Goal: Transaction & Acquisition: Obtain resource

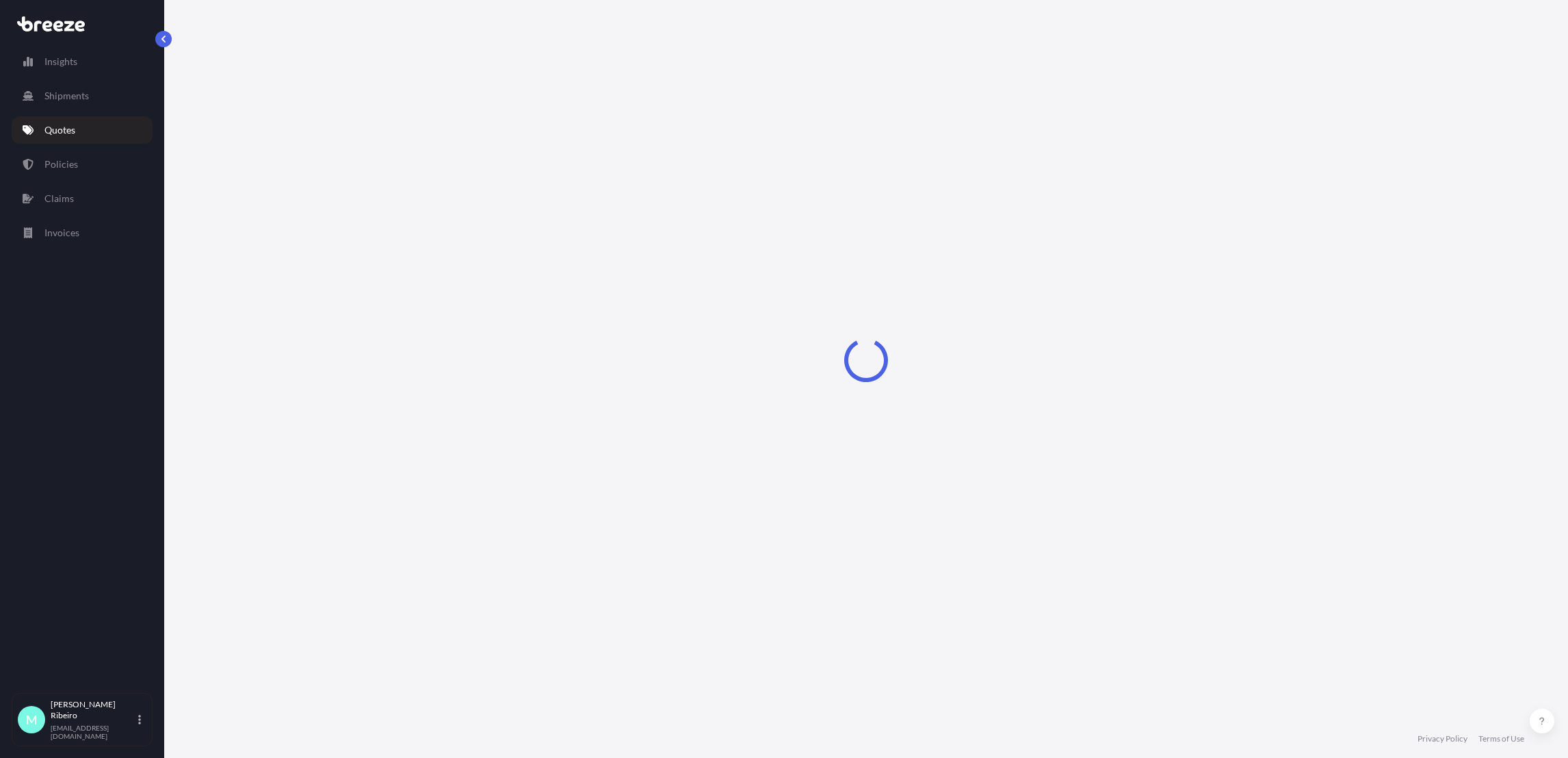
select select "Road"
select select "1"
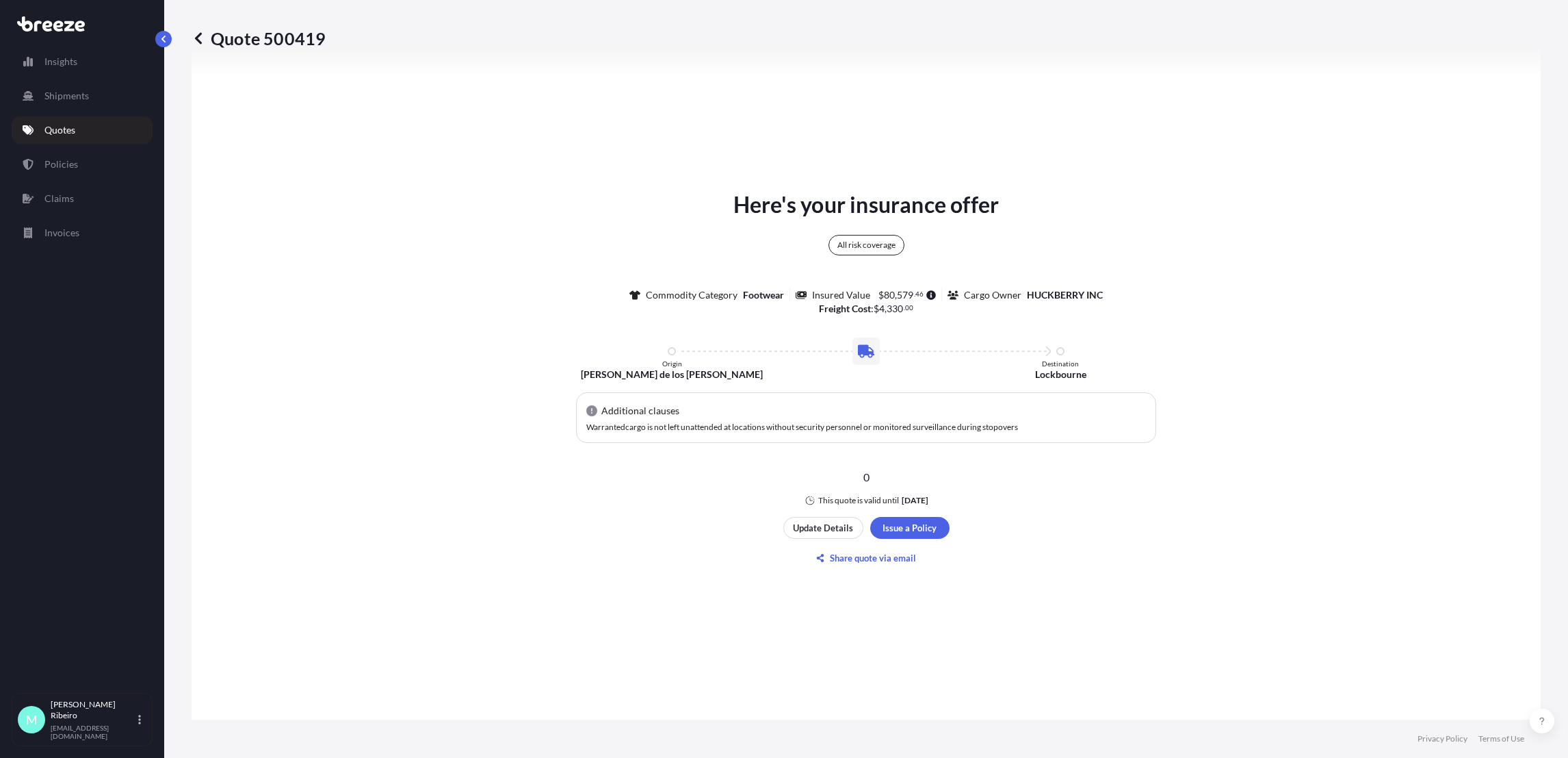
scroll to position [701, 0]
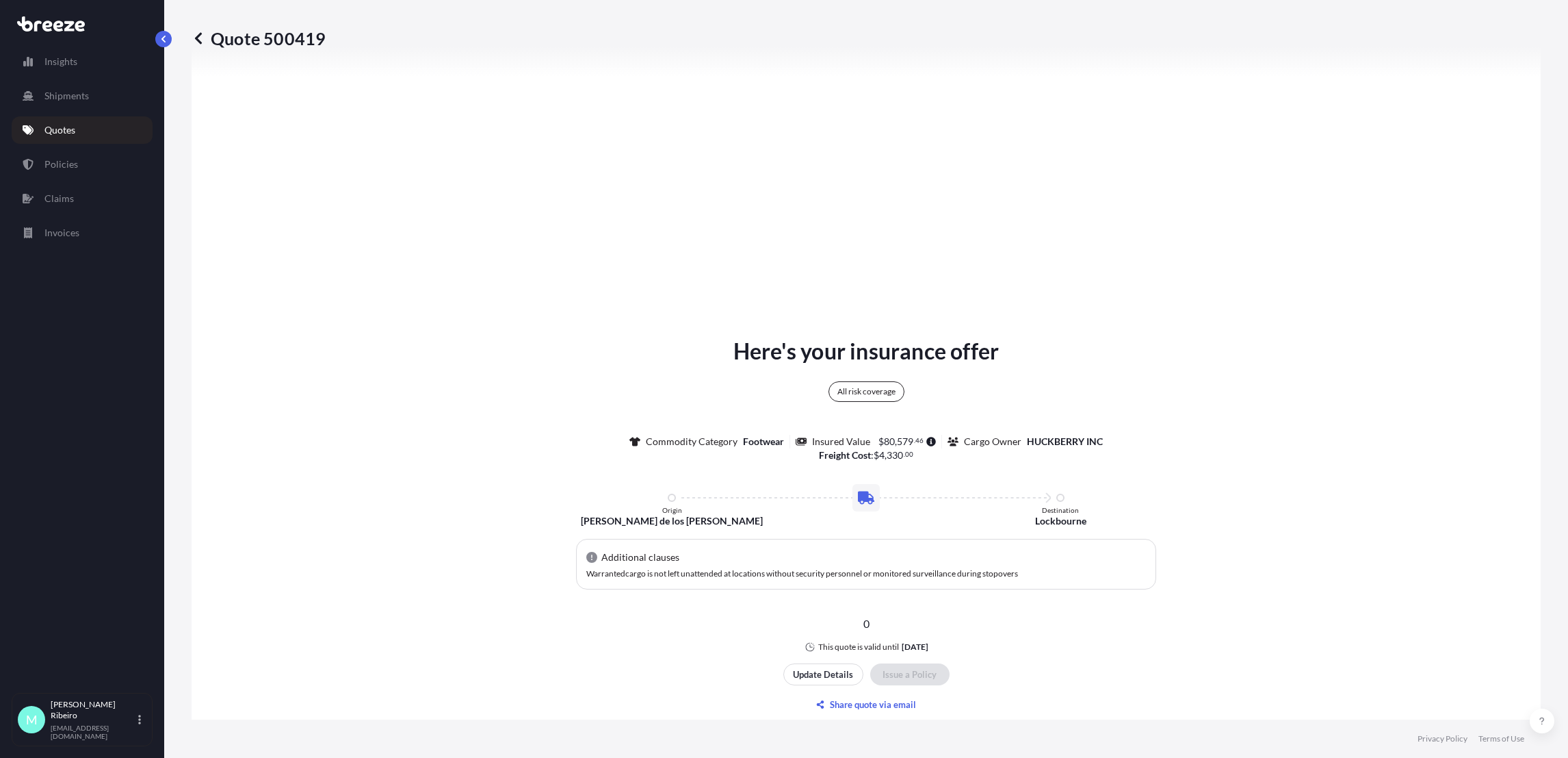
type input "[STREET_ADDRESS]"
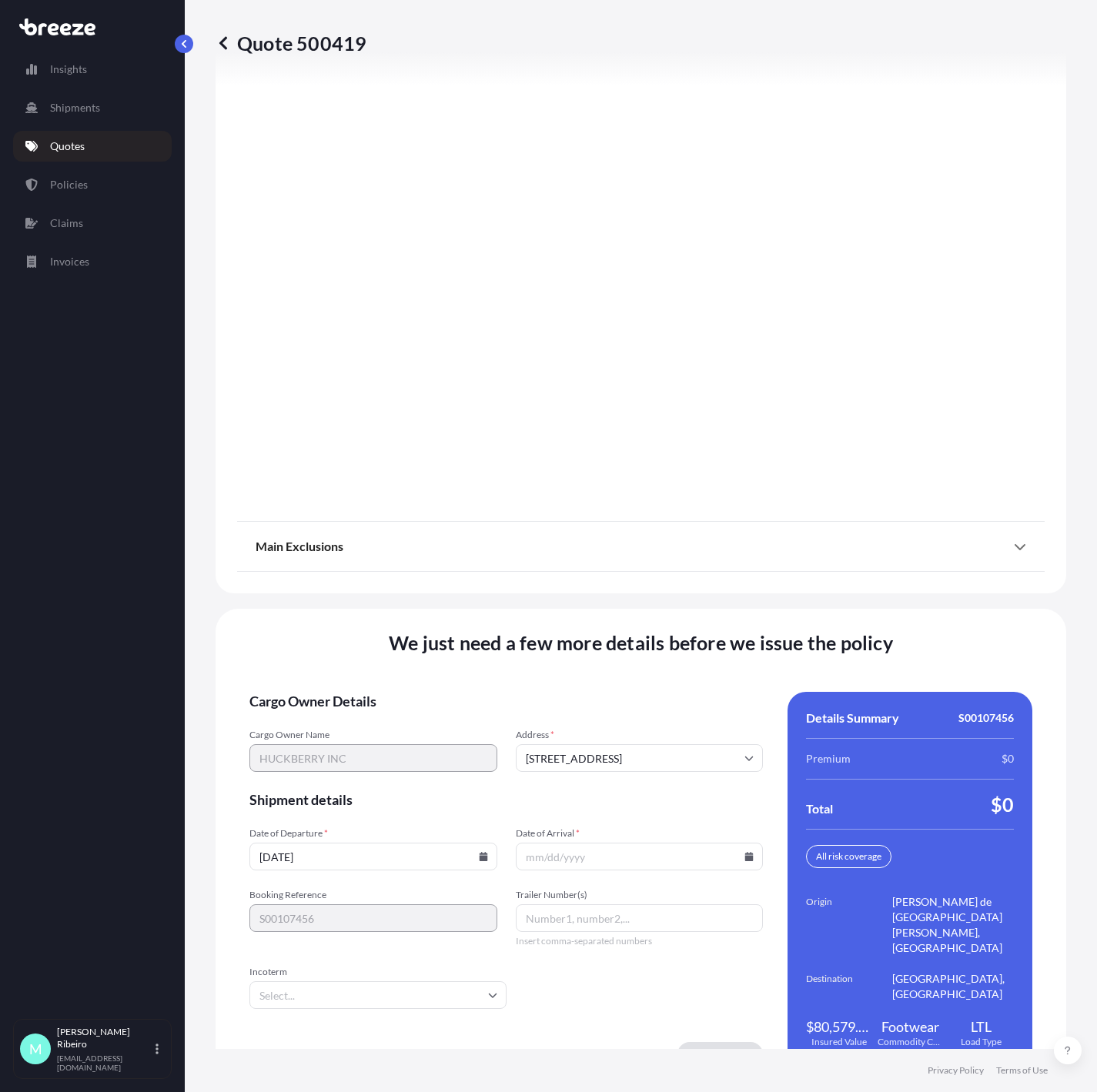
scroll to position [1689, 0]
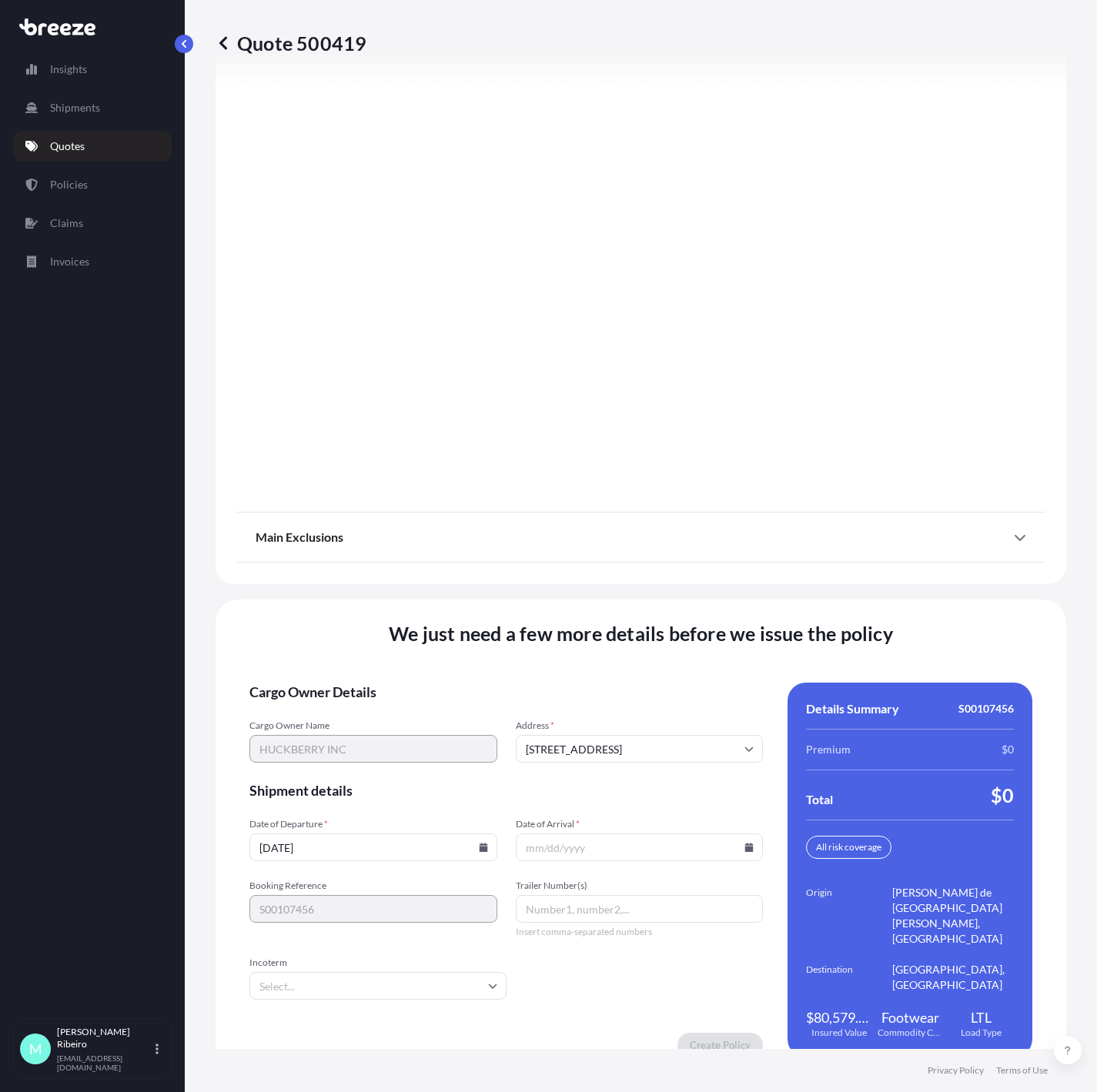
click at [286, 833] on input "[DATE]" at bounding box center [373, 847] width 248 height 28
click at [289, 833] on input "[DATE]" at bounding box center [373, 847] width 248 height 28
type input "[DATE]"
click at [571, 834] on input "Date of Arrival *" at bounding box center [639, 847] width 248 height 28
type input "[DATE]"
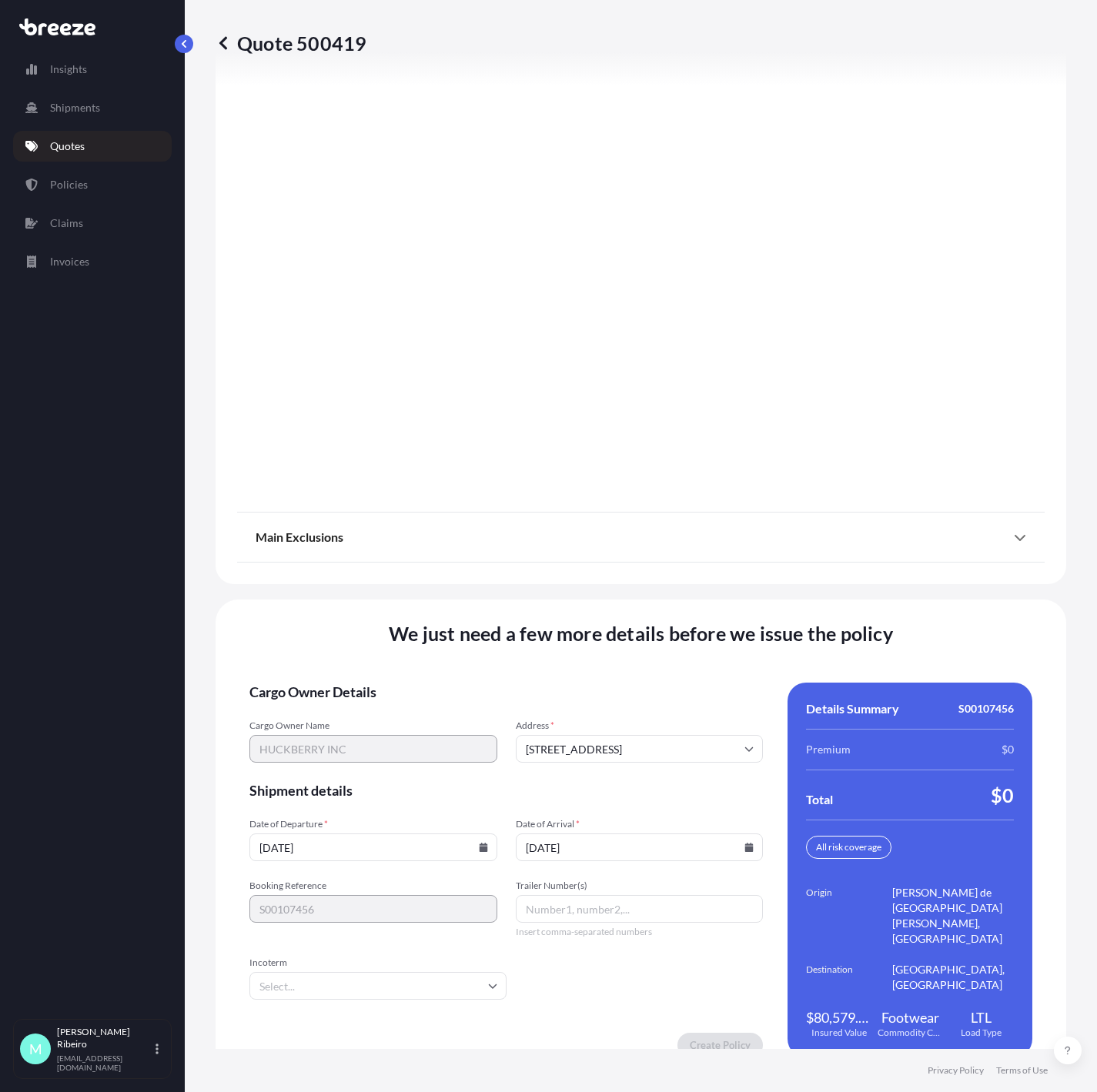
click at [599, 851] on input "Trailer Number(s)" at bounding box center [639, 909] width 248 height 28
type input "NA"
click at [478, 851] on input "Incoterm" at bounding box center [378, 986] width 257 height 28
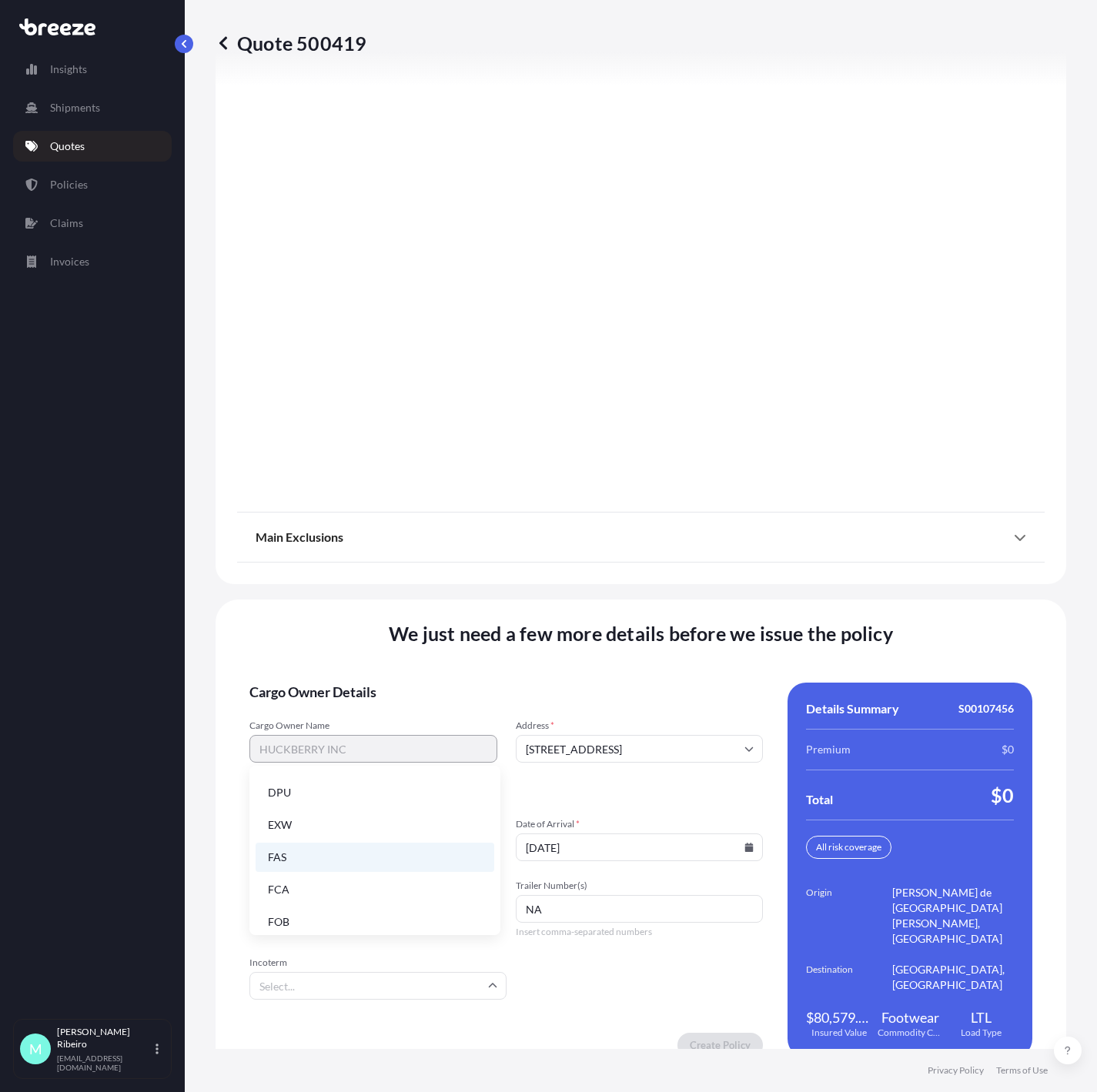
scroll to position [195, 0]
click at [312, 829] on li "EXW" at bounding box center [374, 819] width 239 height 29
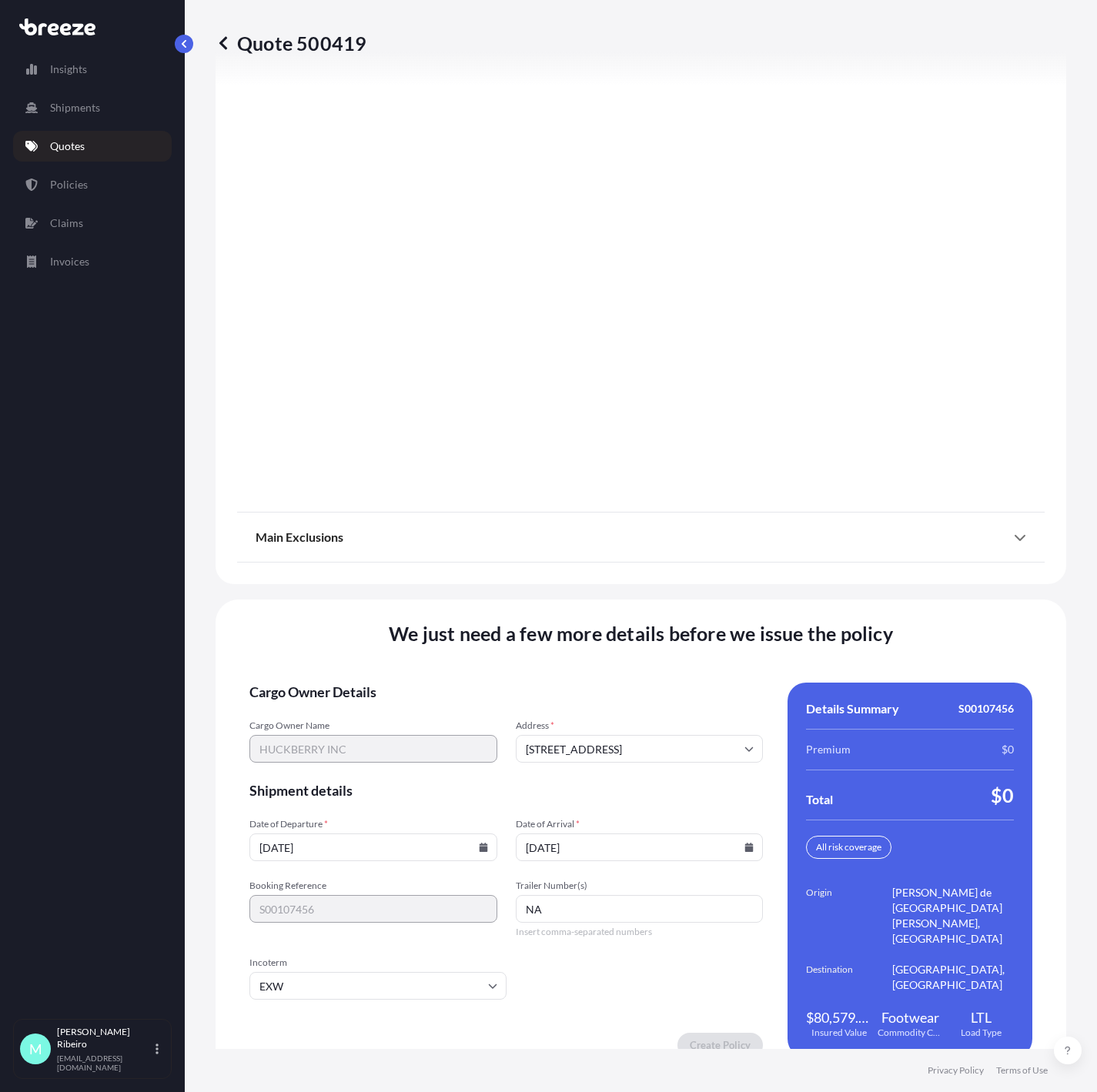
click at [629, 837] on input "[DATE]" at bounding box center [639, 847] width 248 height 28
click at [580, 851] on input "NA" at bounding box center [639, 909] width 248 height 28
click at [607, 737] on input "[STREET_ADDRESS]" at bounding box center [639, 749] width 248 height 28
click at [679, 735] on input "[STREET_ADDRESS]" at bounding box center [639, 749] width 248 height 28
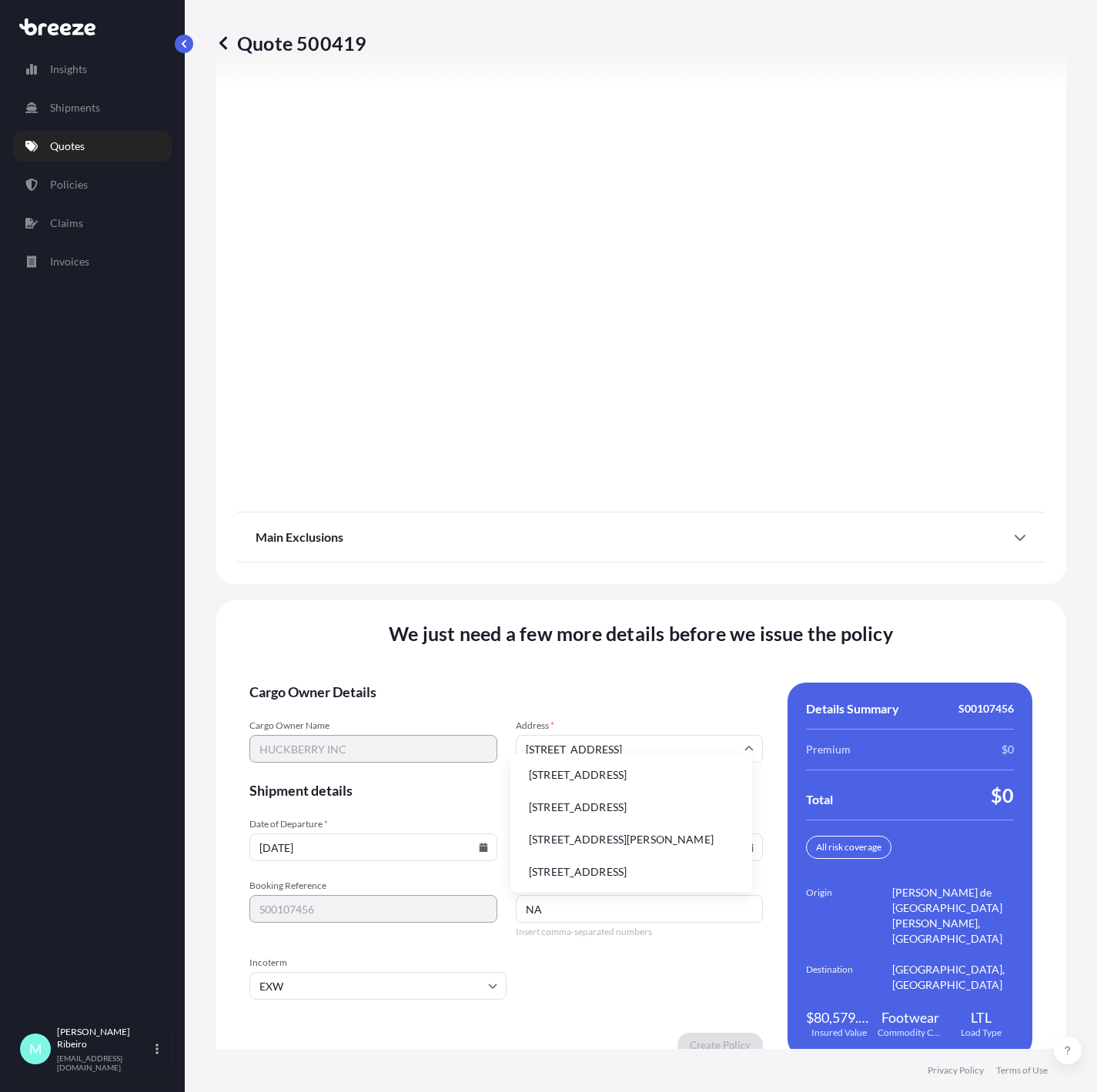
click at [372, 819] on span "Date of Departure *" at bounding box center [373, 825] width 248 height 12
click at [372, 833] on input "[DATE]" at bounding box center [373, 847] width 248 height 28
click at [555, 851] on input "NA" at bounding box center [639, 909] width 248 height 28
click at [348, 833] on input "[DATE]" at bounding box center [373, 847] width 248 height 28
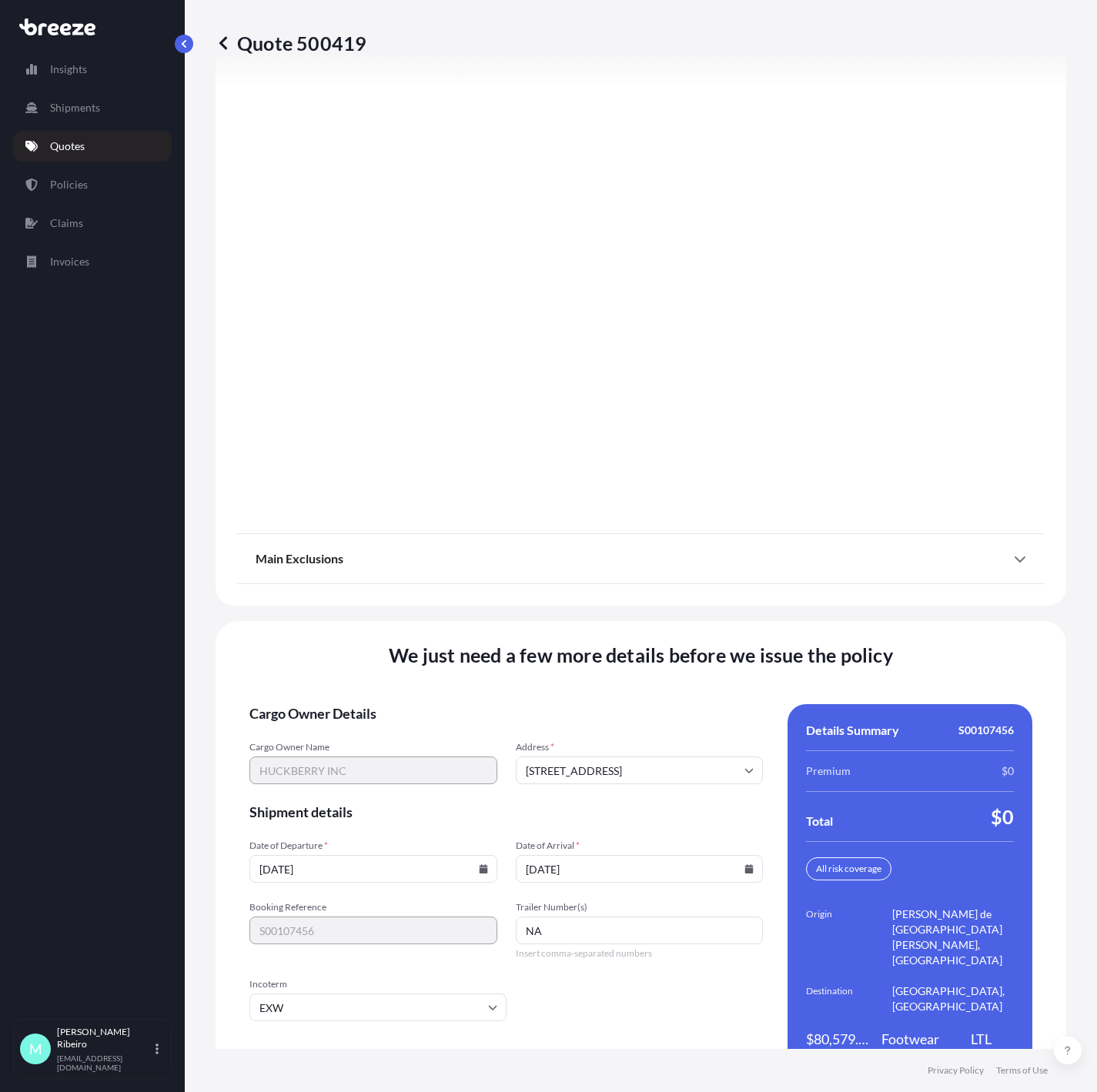
scroll to position [1689, 0]
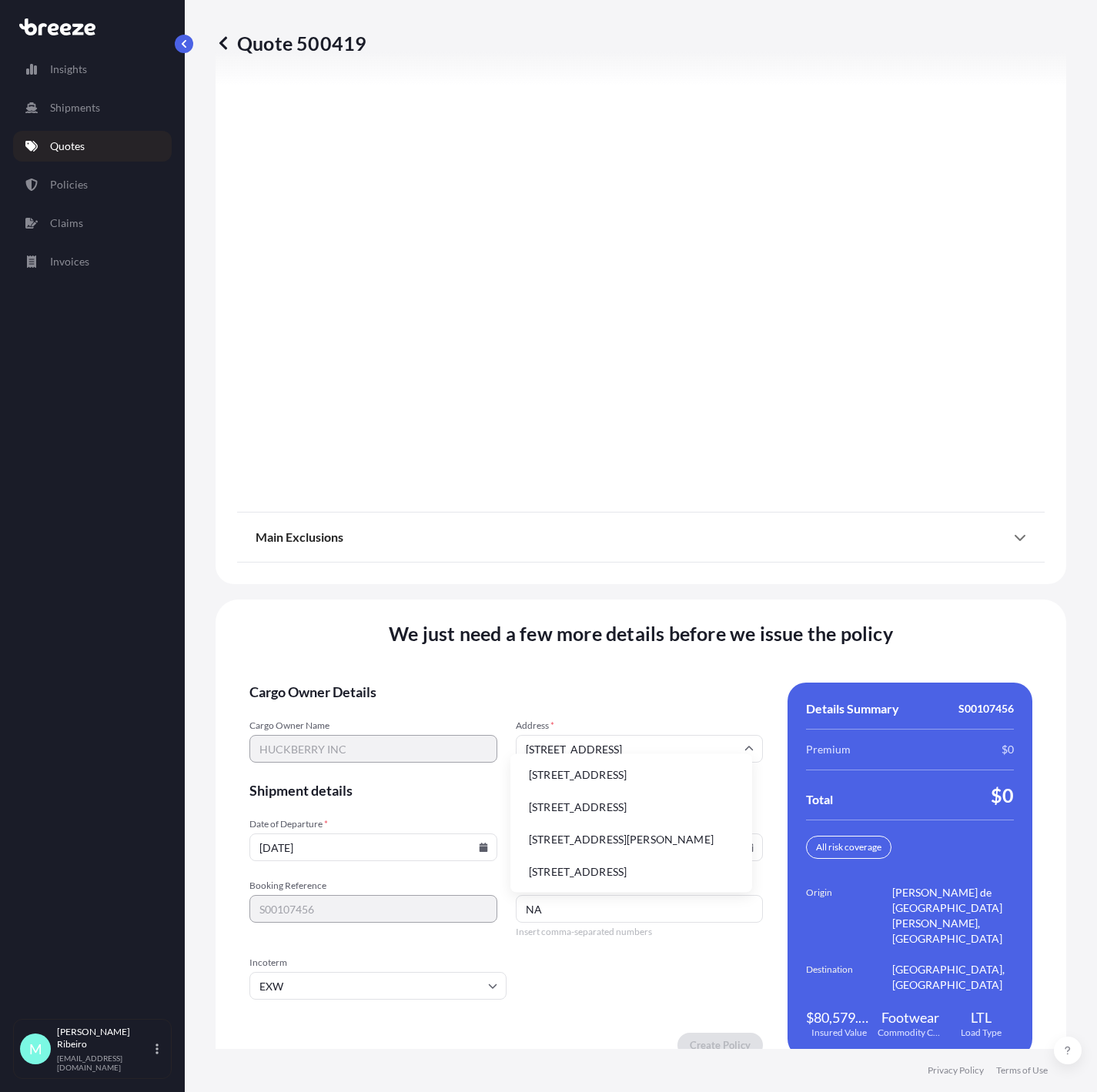
click at [545, 735] on input "[STREET_ADDRESS]" at bounding box center [639, 749] width 248 height 28
drag, startPoint x: 635, startPoint y: 737, endPoint x: 679, endPoint y: 730, distance: 44.6
click at [679, 735] on input "[STREET_ADDRESS]" at bounding box center [639, 749] width 248 height 28
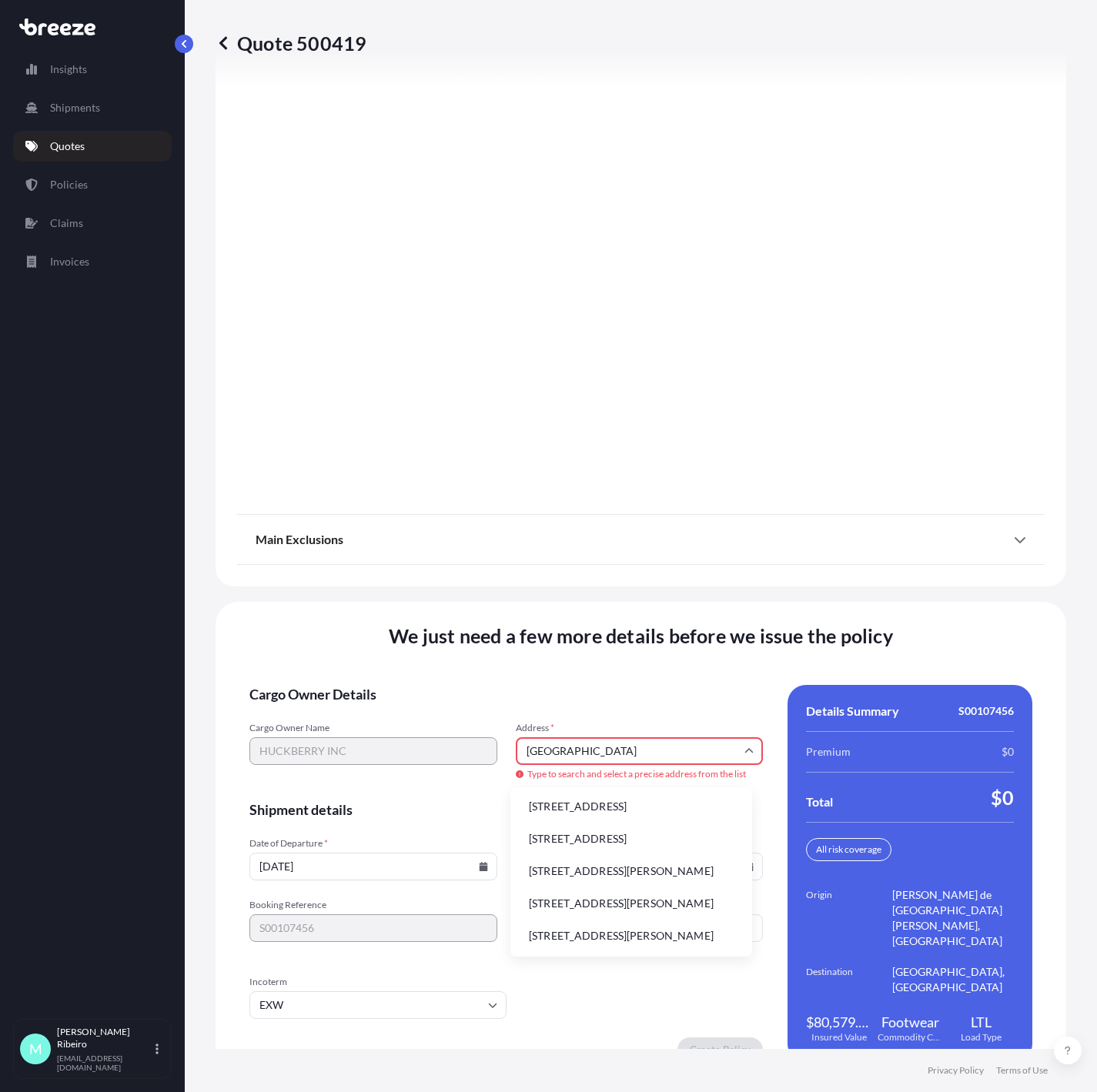
scroll to position [0, 0]
click at [647, 813] on li "[STREET_ADDRESS]" at bounding box center [631, 808] width 229 height 29
type input "[STREET_ADDRESS]"
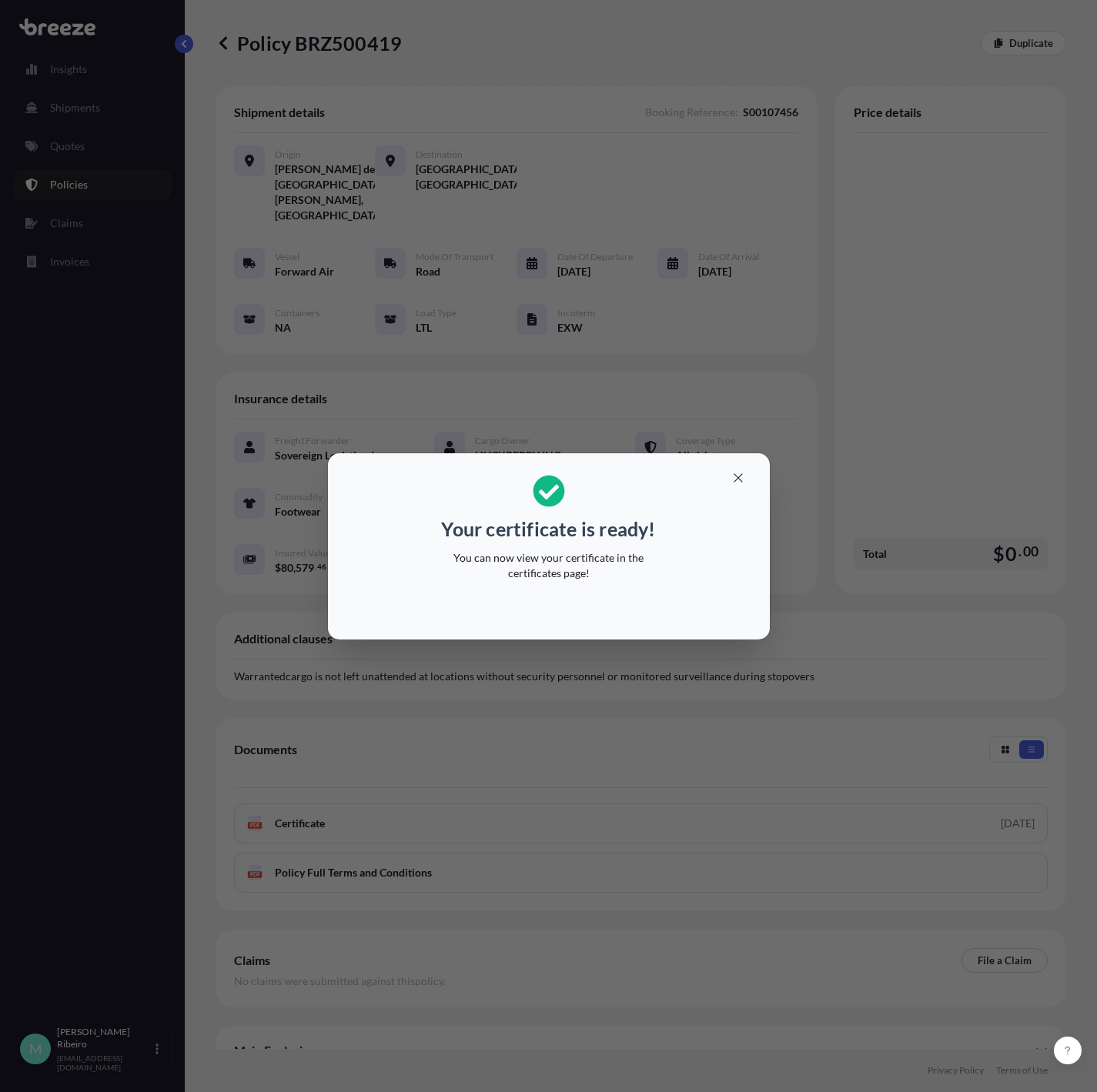
click at [599, 555] on p "You can now view your certificate in the certificates page!" at bounding box center [548, 566] width 237 height 31
click at [734, 483] on icon "button" at bounding box center [738, 478] width 14 height 14
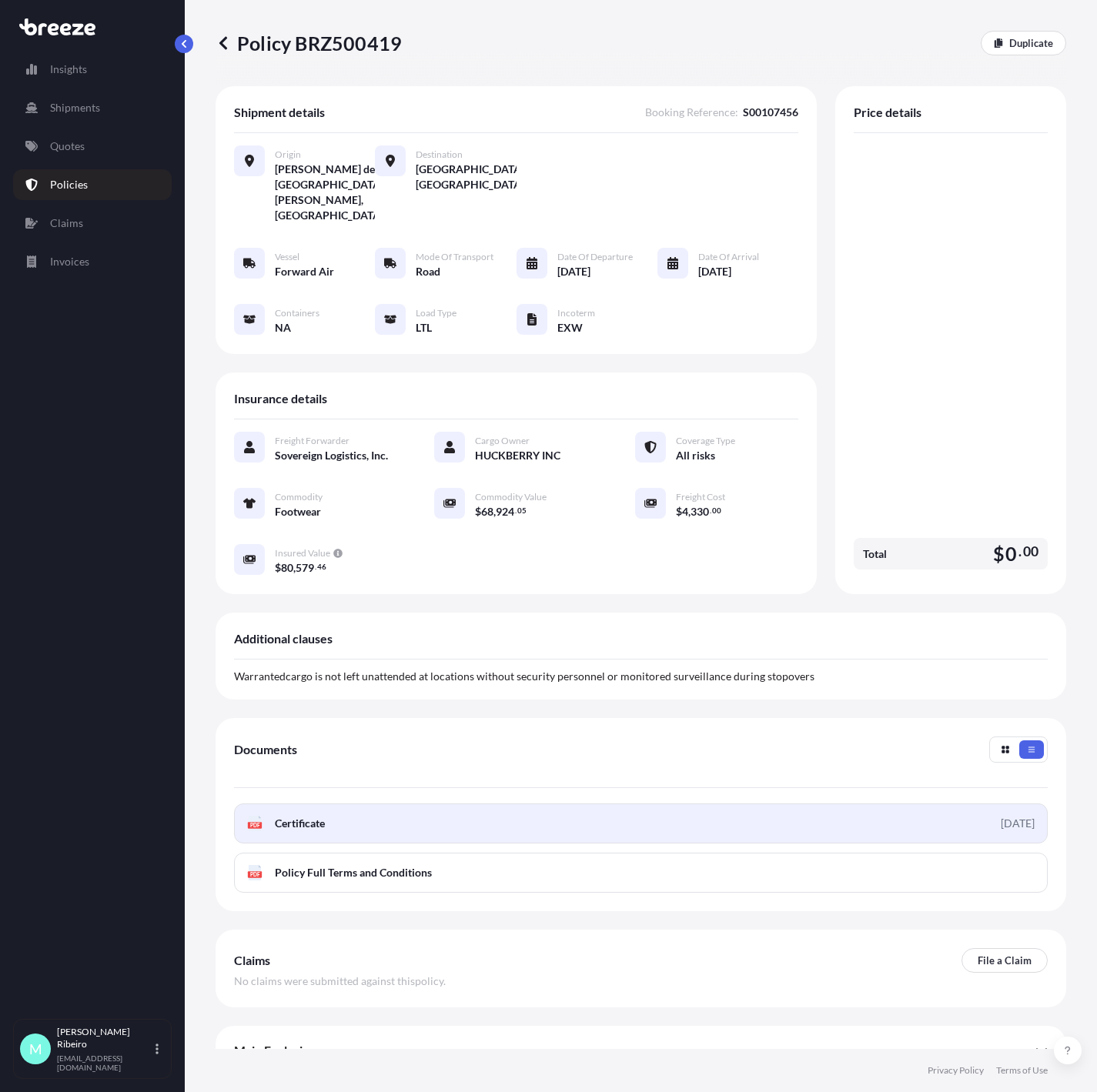
click at [409, 804] on link "PDF Certificate [DATE]" at bounding box center [640, 824] width 813 height 40
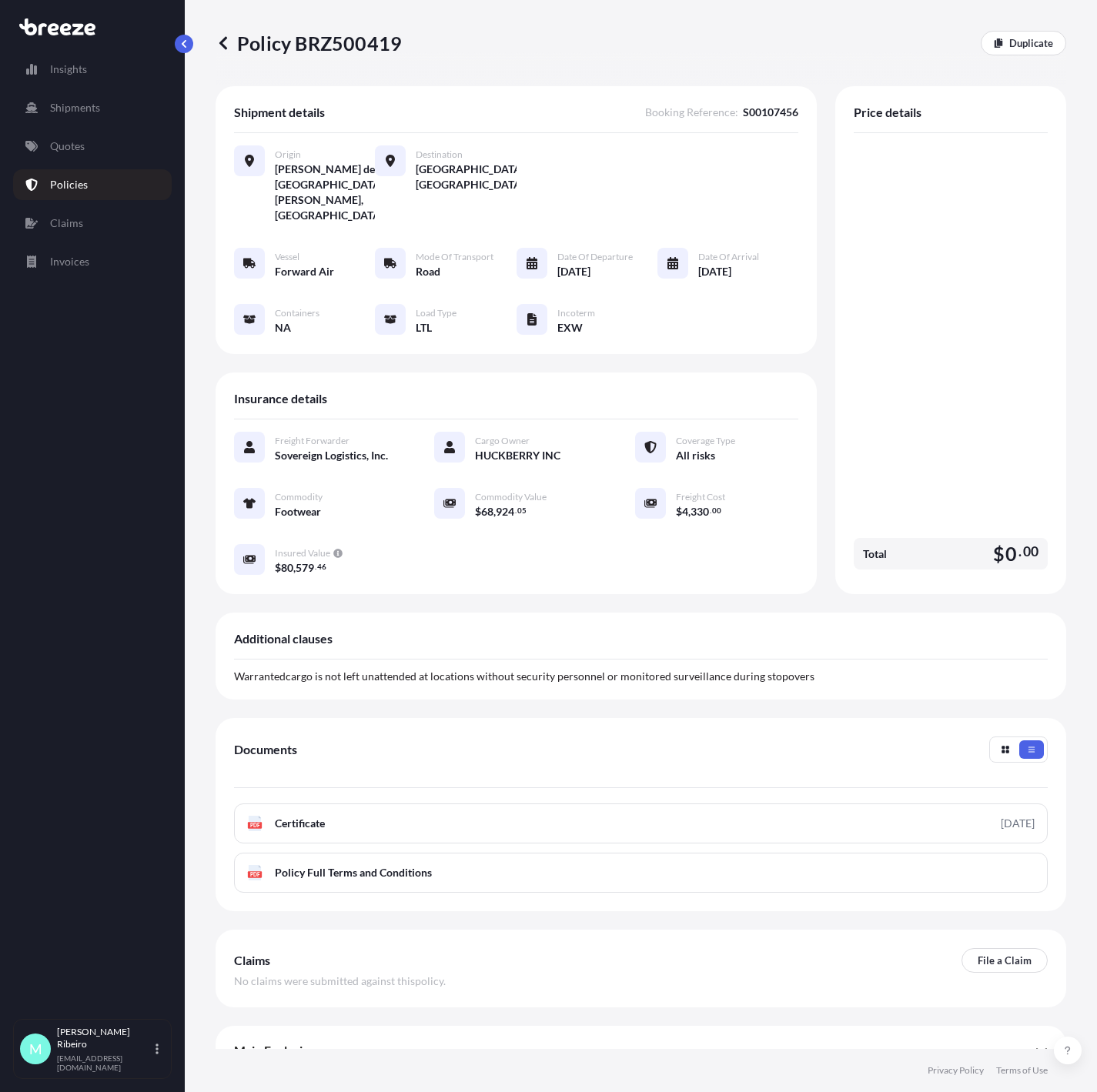
click at [553, 568] on div "Freight Forwarder Sovereign Logistics, Inc. Cargo Owner HUCKBERRY INC Coverage …" at bounding box center [516, 511] width 564 height 185
click at [338, 41] on p "Policy BRZ500419" at bounding box center [309, 43] width 186 height 25
copy p "BRZ500419"
click at [122, 605] on div "Insights Shipments Quotes Policies Claims Invoices" at bounding box center [92, 529] width 159 height 979
